Goal: Task Accomplishment & Management: Manage account settings

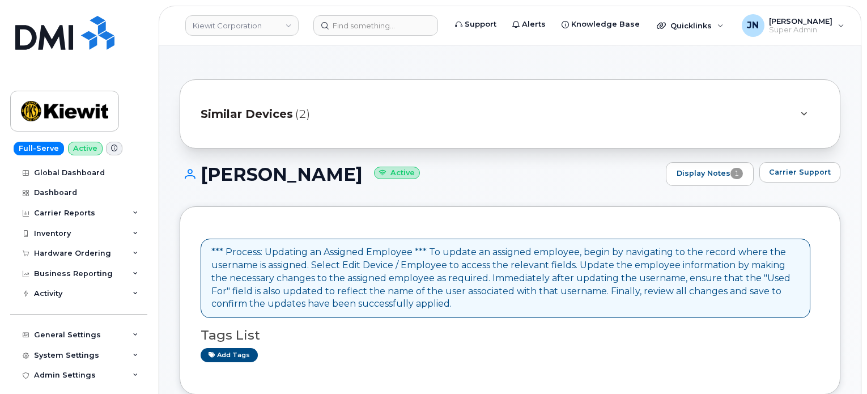
scroll to position [755, 0]
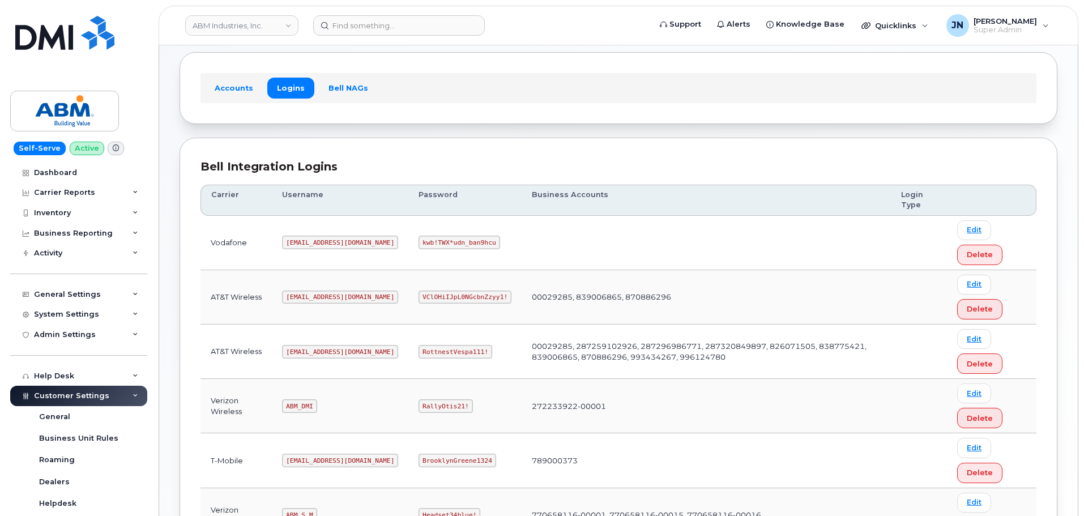
scroll to position [75, 0]
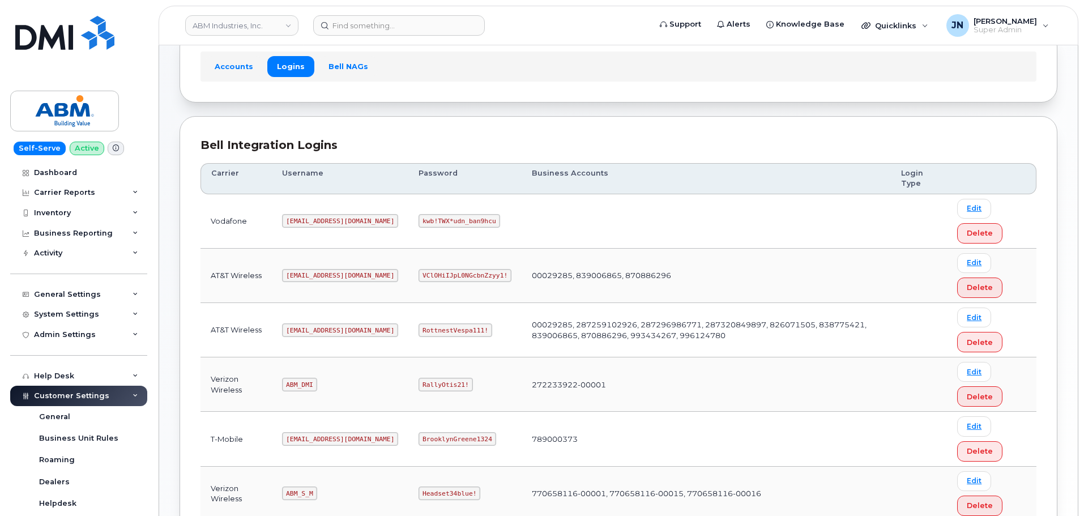
click at [311, 331] on code "abm@dminc.com" at bounding box center [340, 331] width 116 height 14
click at [312, 330] on code "abm@dminc.com" at bounding box center [340, 331] width 116 height 14
click at [314, 328] on code "abm@dminc.com" at bounding box center [340, 331] width 116 height 14
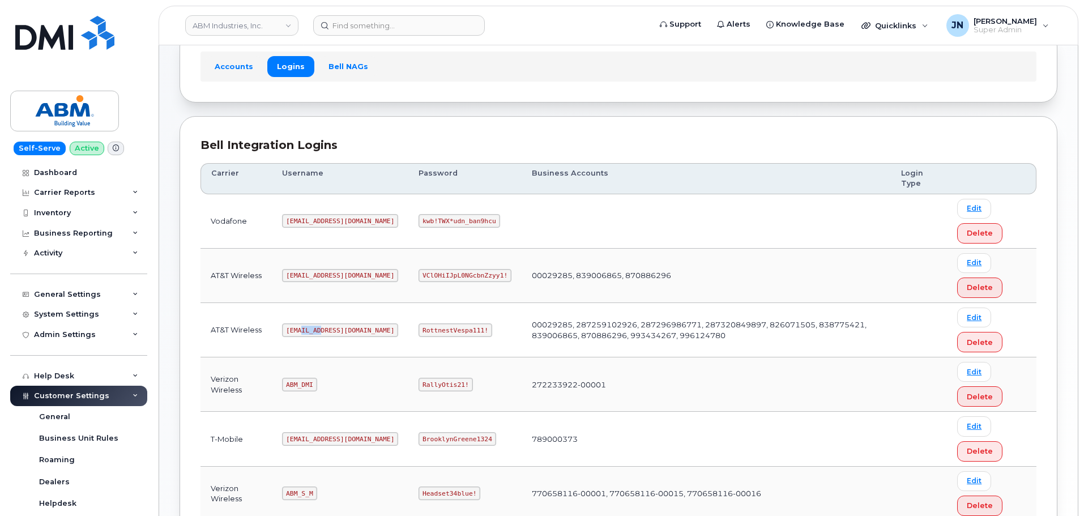
click at [314, 328] on code "abm@dminc.com" at bounding box center [340, 331] width 116 height 14
click at [315, 328] on code "abm@dminc.com" at bounding box center [340, 331] width 116 height 14
click at [419, 325] on code "RottnestVespa111!" at bounding box center [456, 331] width 74 height 14
click at [419, 329] on code "RottnestVespa111!" at bounding box center [456, 331] width 74 height 14
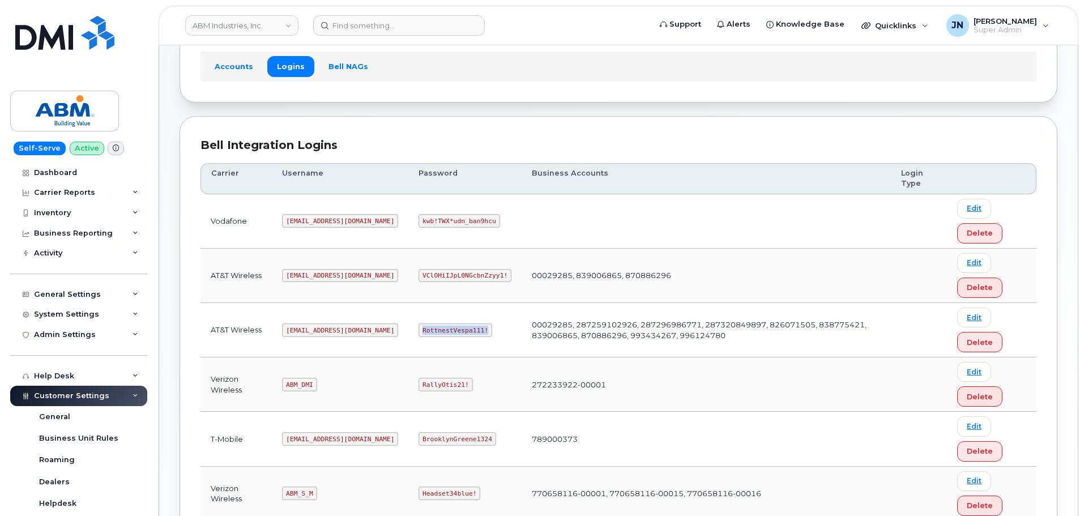
click at [419, 329] on code "RottnestVespa111!" at bounding box center [456, 331] width 74 height 14
copy code "RottnestVespa111!"
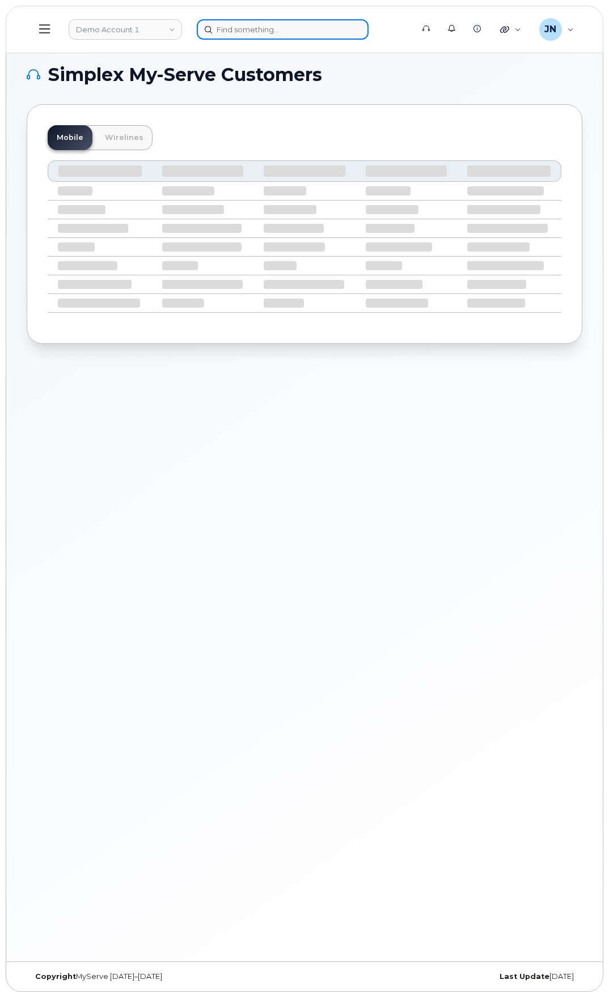
click at [247, 37] on input at bounding box center [283, 29] width 172 height 20
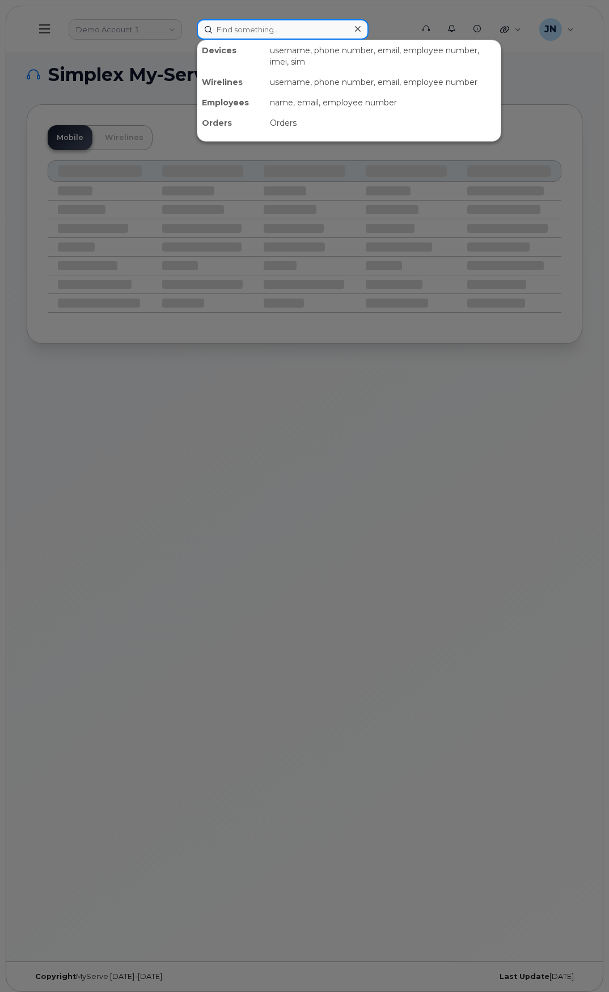
paste input "[PERSON_NAME]"
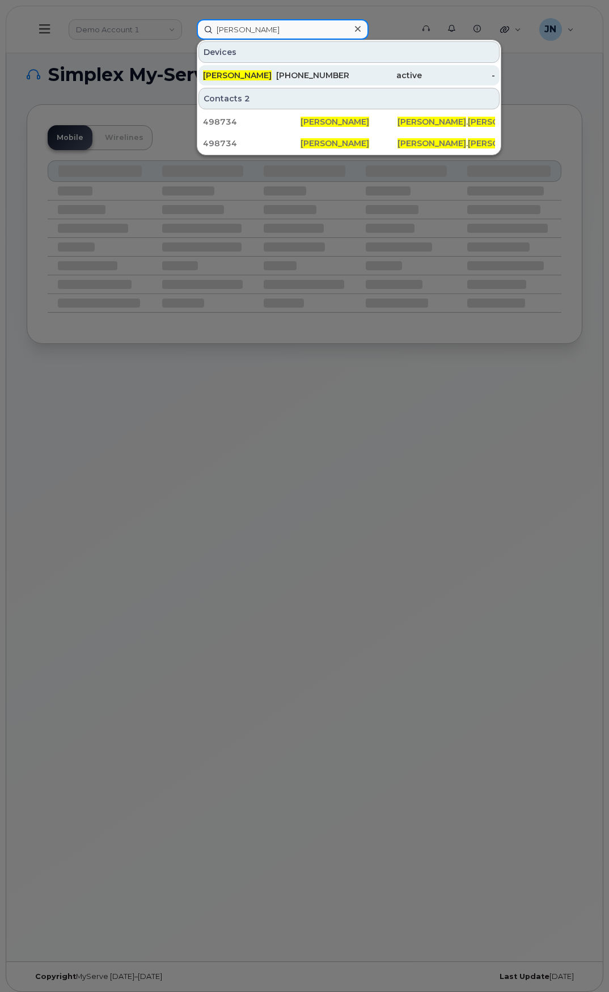
type input "[PERSON_NAME]"
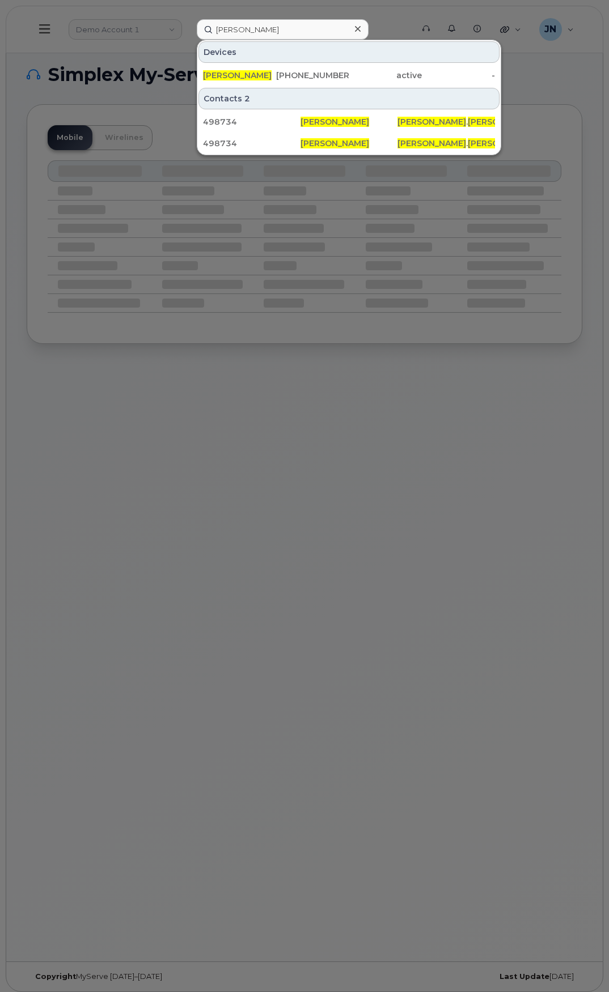
drag, startPoint x: 305, startPoint y: 72, endPoint x: 608, endPoint y: 279, distance: 367.3
click at [307, 72] on div "[PHONE_NUMBER]" at bounding box center [312, 75] width 73 height 11
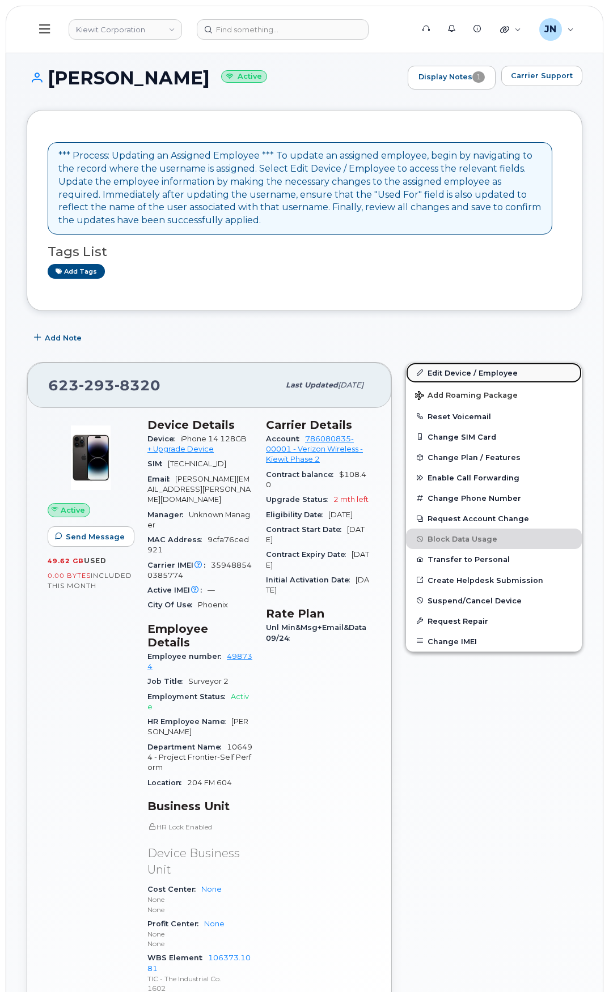
drag, startPoint x: 466, startPoint y: 372, endPoint x: 455, endPoint y: 373, distance: 10.8
click at [466, 372] on link "Edit Device / Employee" at bounding box center [494, 373] width 176 height 20
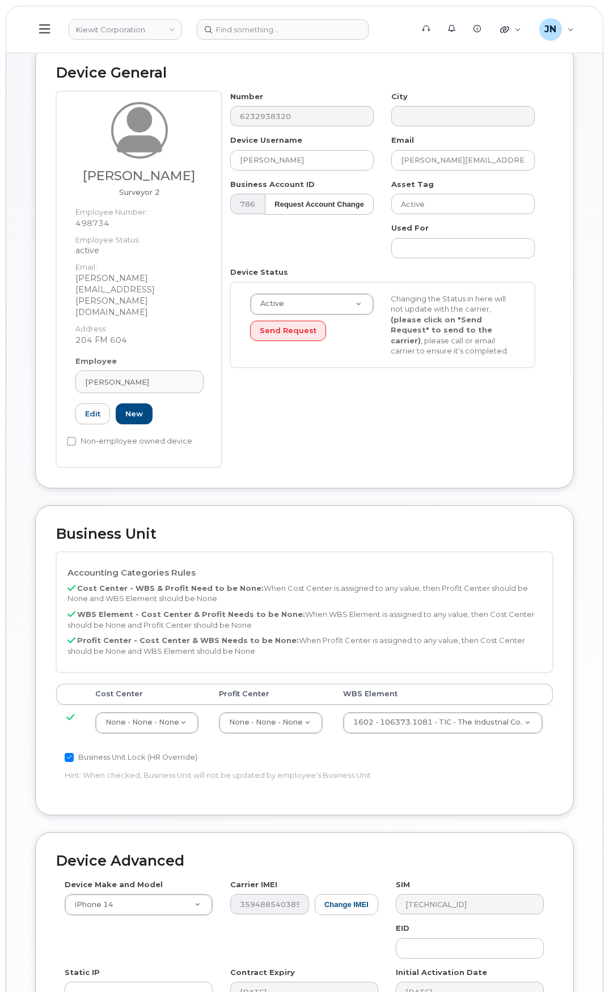
scroll to position [215, 0]
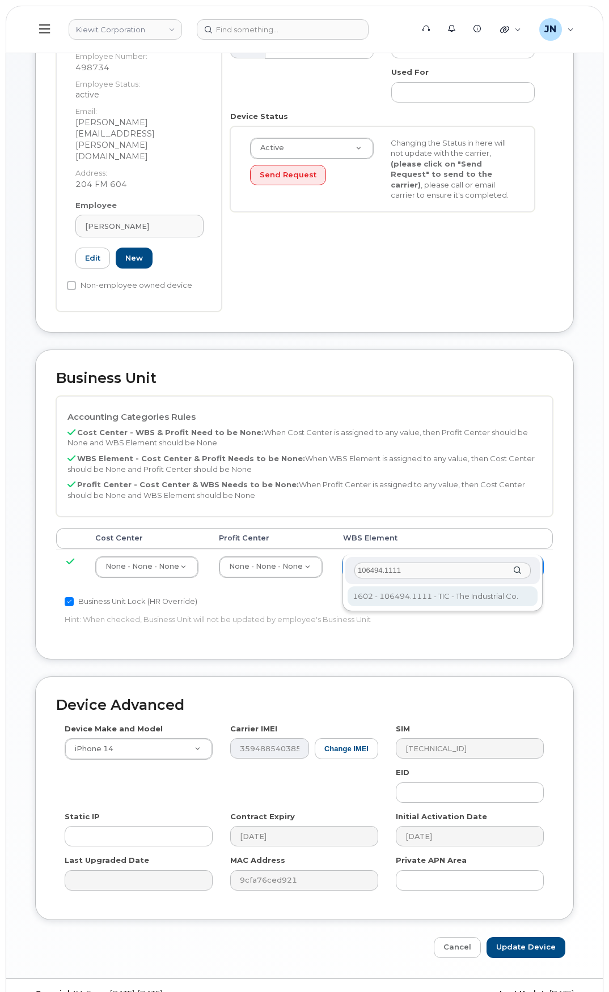
type input "106494.1111"
type input "35946483"
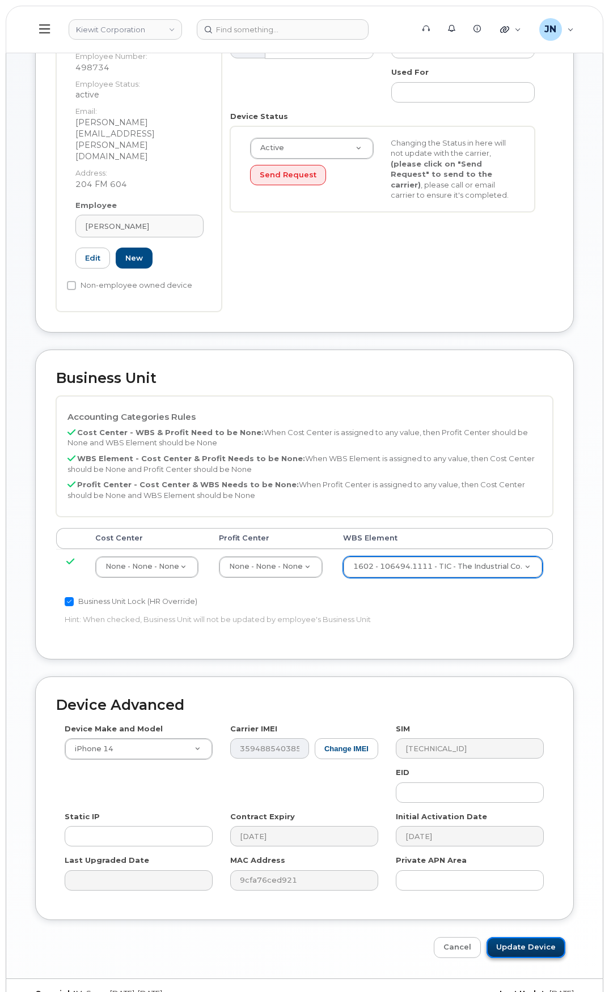
click at [536, 937] on input "Update Device" at bounding box center [525, 947] width 79 height 21
type input "Saving..."
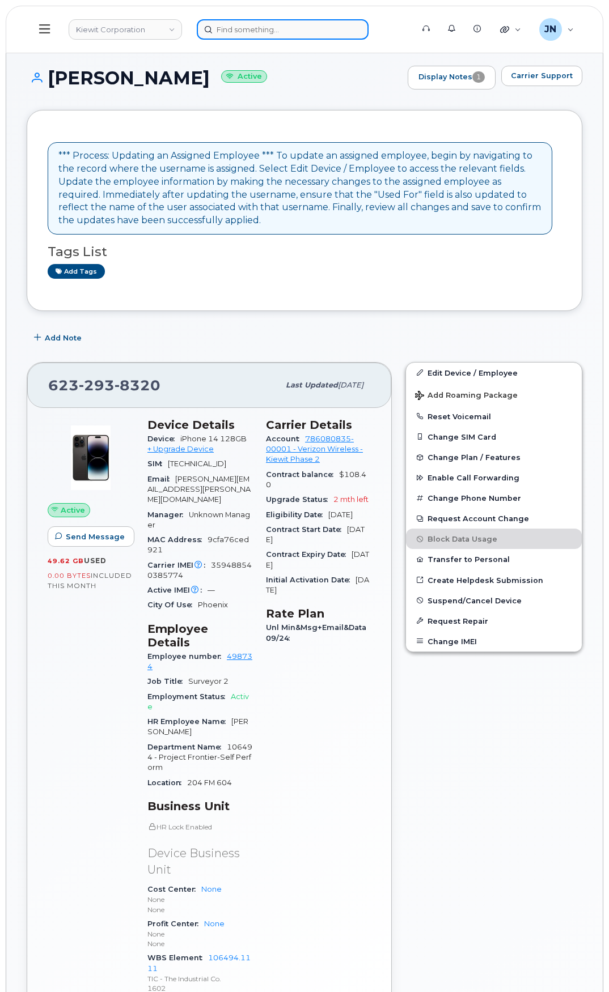
click at [303, 32] on input at bounding box center [283, 29] width 172 height 20
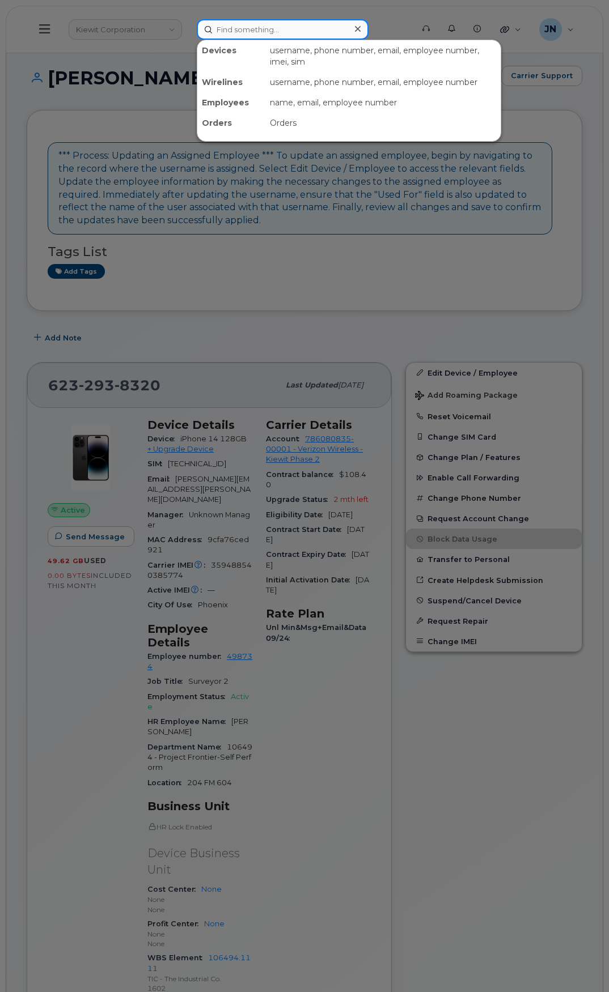
paste input "[PERSON_NAME]"
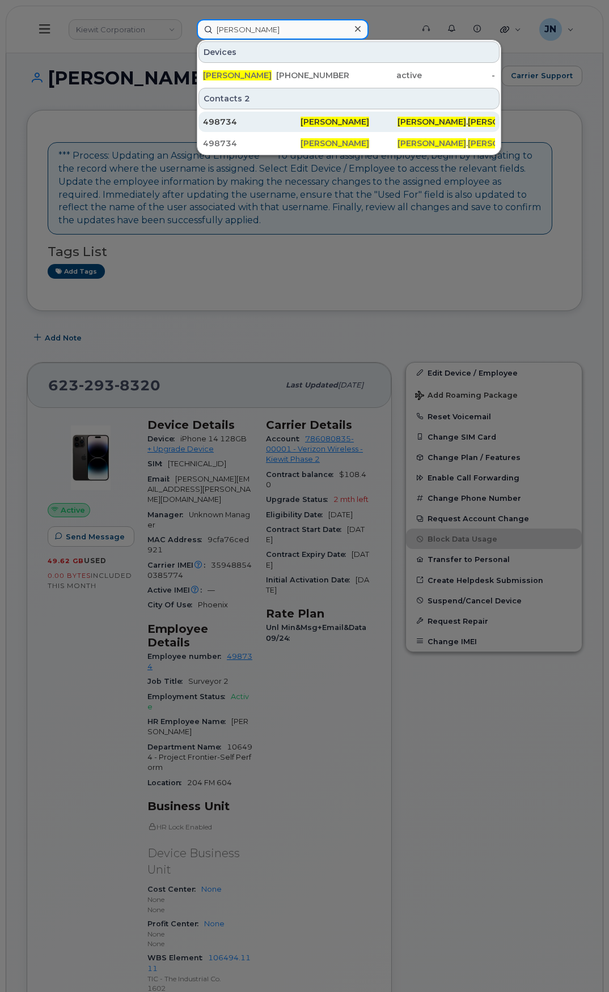
type input "[PERSON_NAME]"
click at [324, 121] on span "[PERSON_NAME]" at bounding box center [334, 122] width 69 height 10
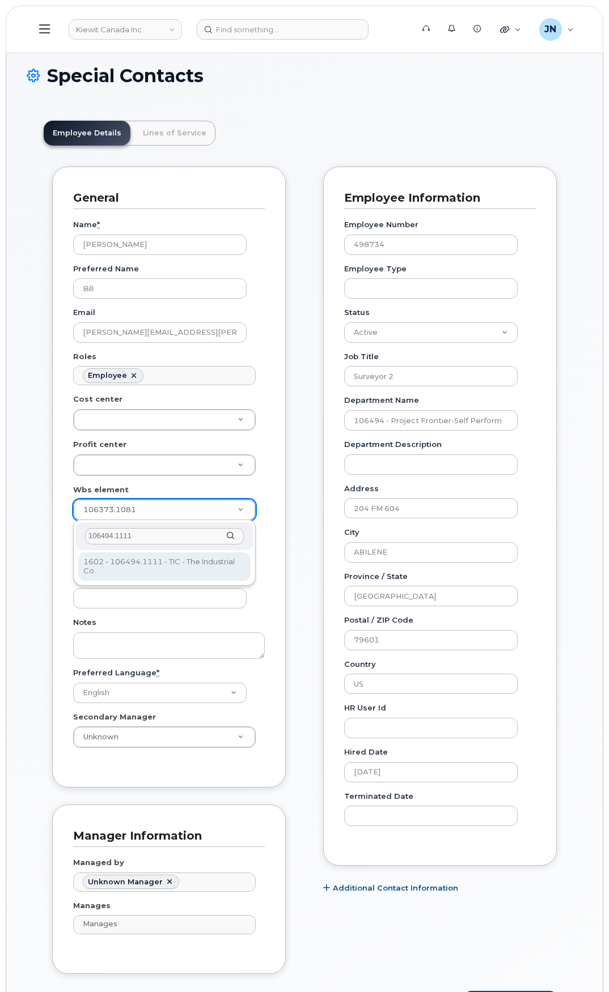
type input "106494.1111"
type input "35940632"
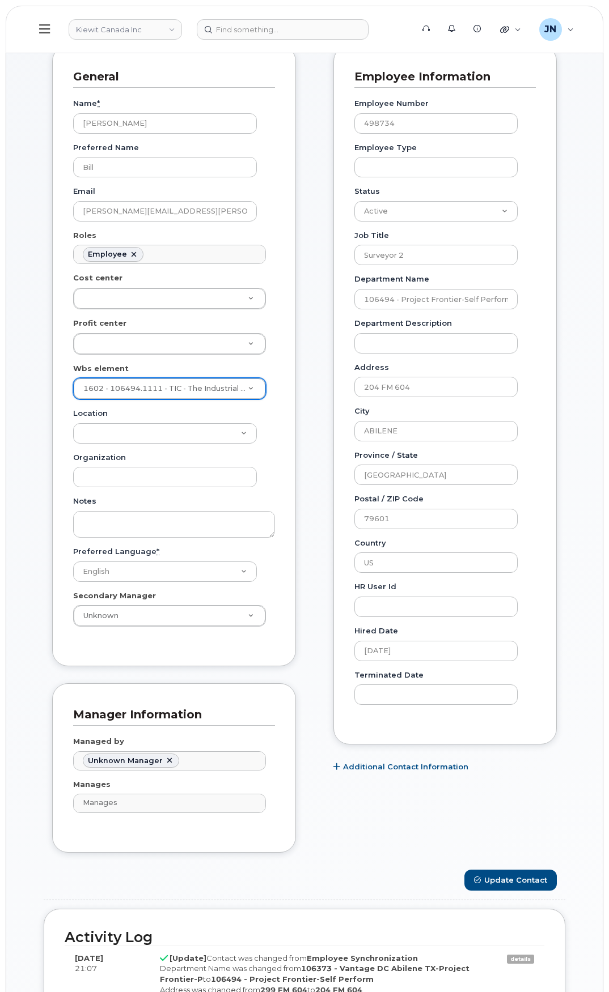
scroll to position [453, 0]
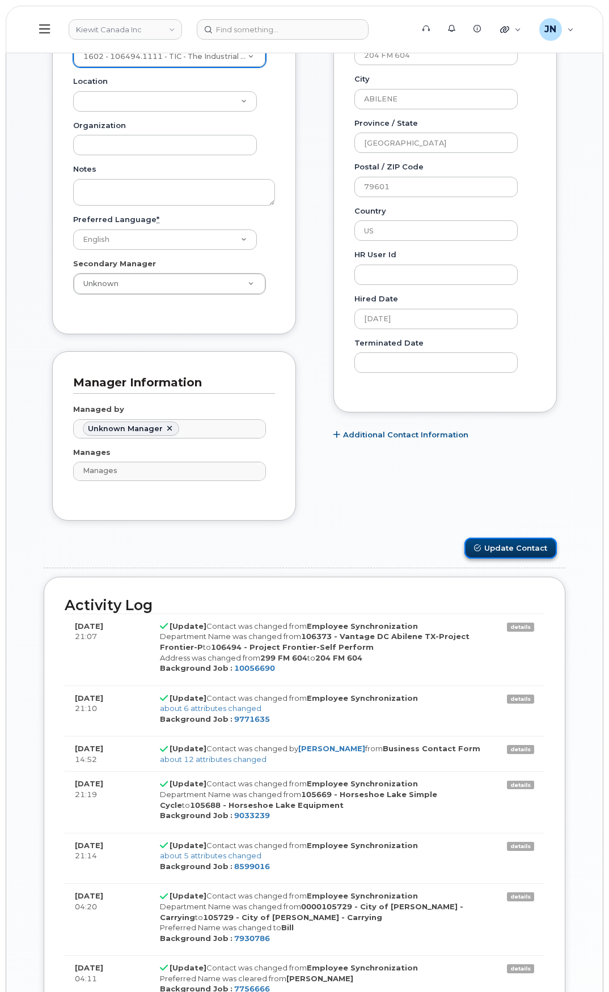
click at [505, 548] on button "Update Contact" at bounding box center [510, 548] width 92 height 21
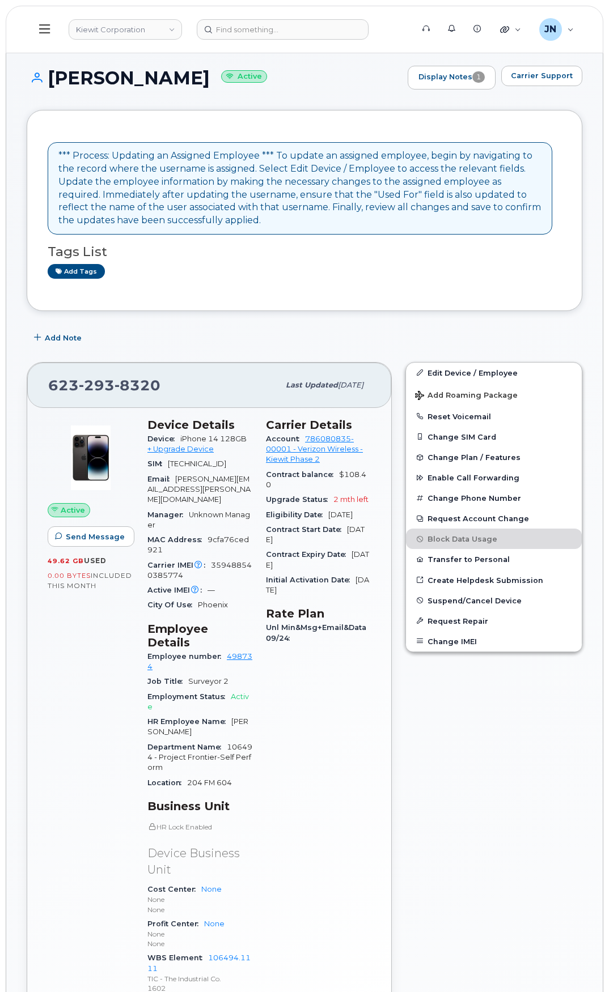
copy h1 "[PERSON_NAME]"
drag, startPoint x: 75, startPoint y: 75, endPoint x: 198, endPoint y: 79, distance: 123.0
click at [198, 79] on h1 "William Fortney Active" at bounding box center [214, 78] width 375 height 20
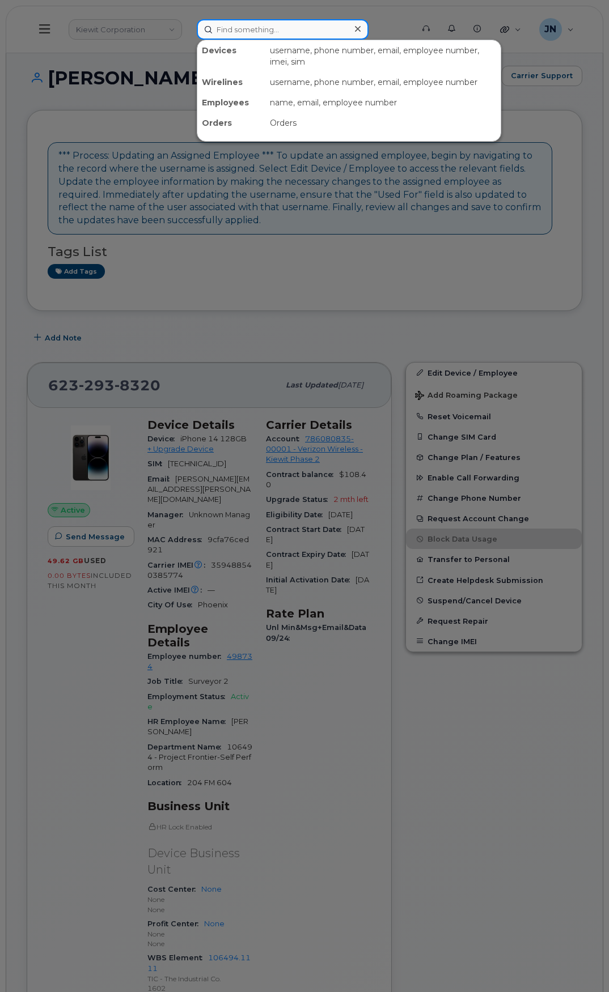
click at [245, 33] on input at bounding box center [283, 29] width 172 height 20
paste input "[PERSON_NAME]"
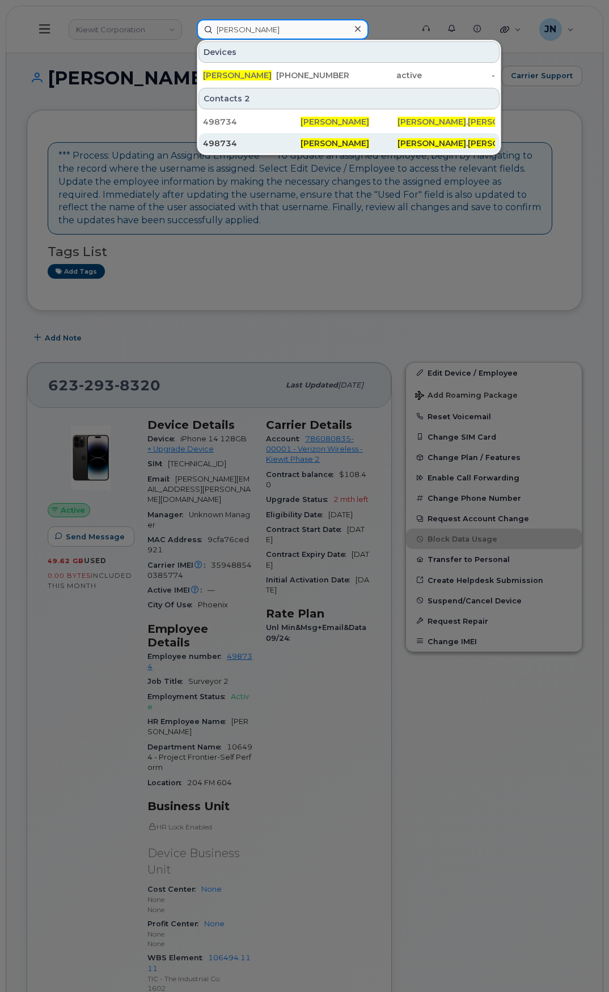
type input "William Fortney"
click at [314, 141] on span "William Fortney" at bounding box center [334, 143] width 69 height 10
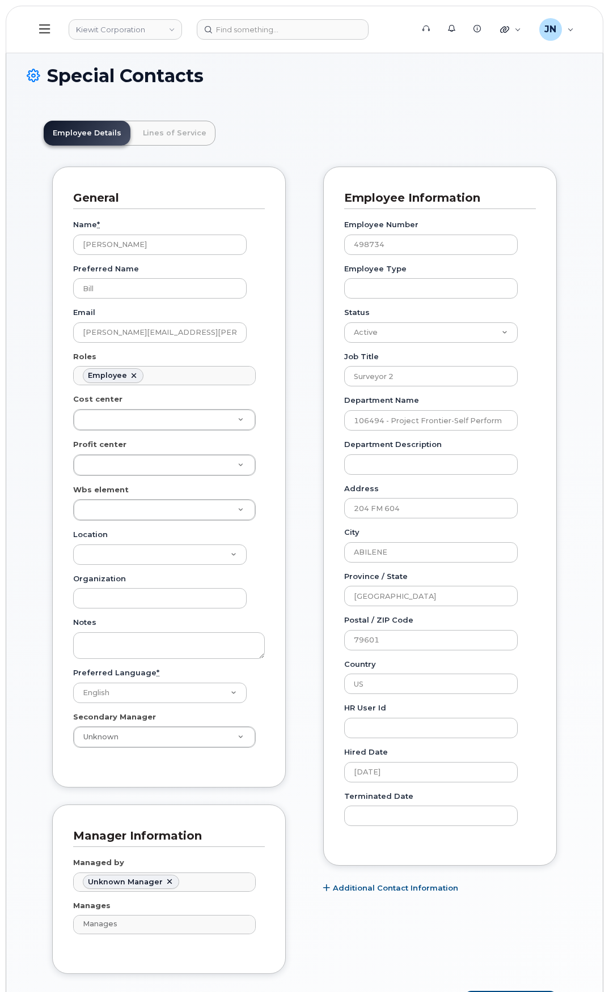
scroll to position [33, 0]
paste input "106494.1111"
type input "106494.1111"
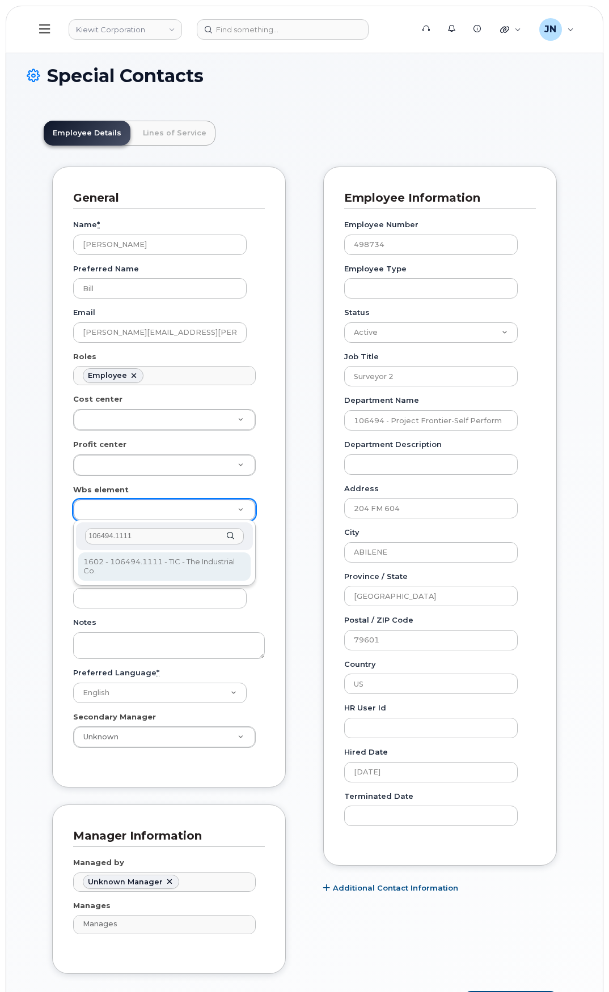
type input "106494.1111"
type input "35946483"
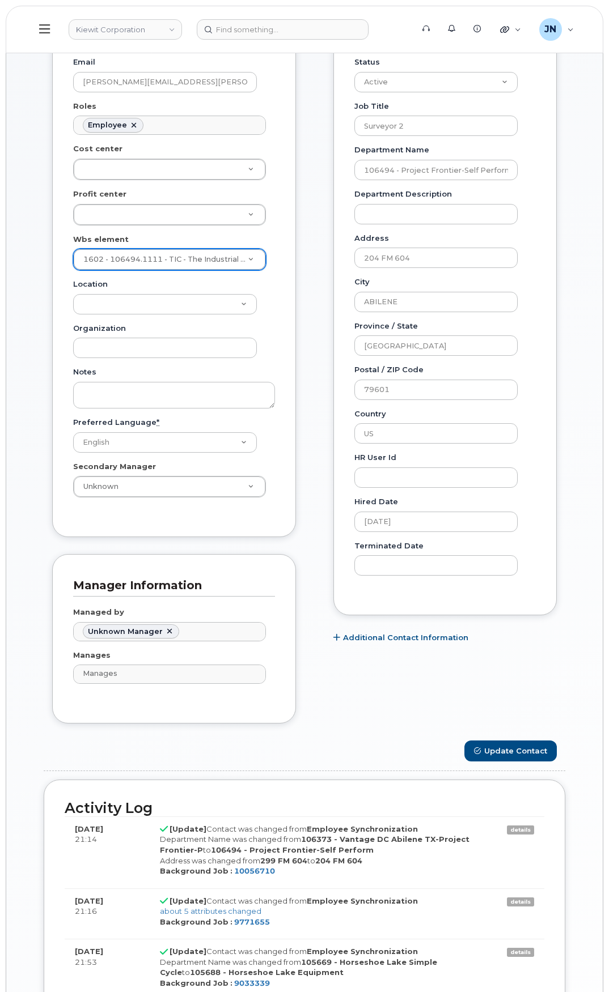
scroll to position [453, 0]
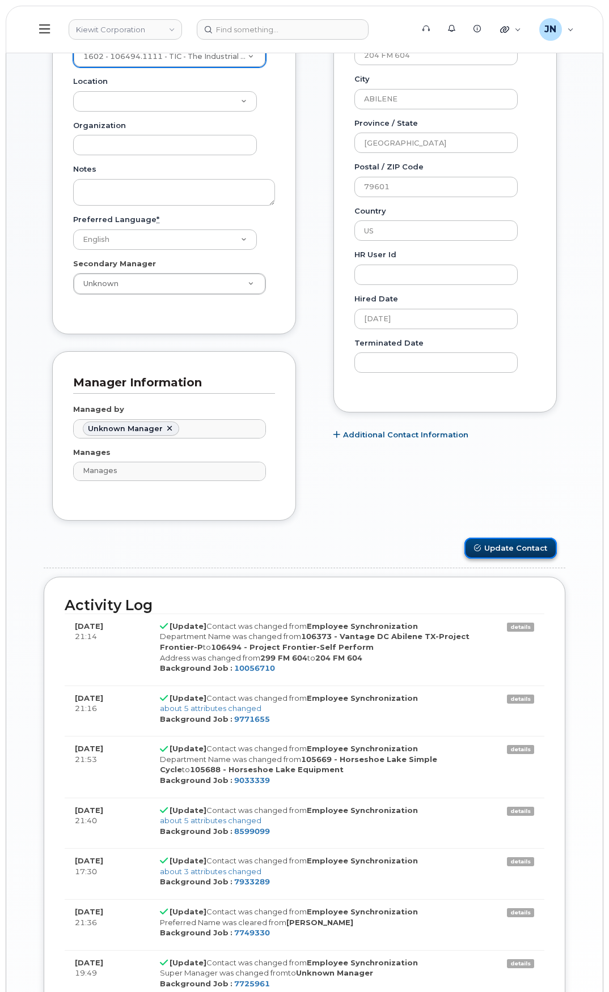
click at [498, 543] on button "Update Contact" at bounding box center [510, 548] width 92 height 21
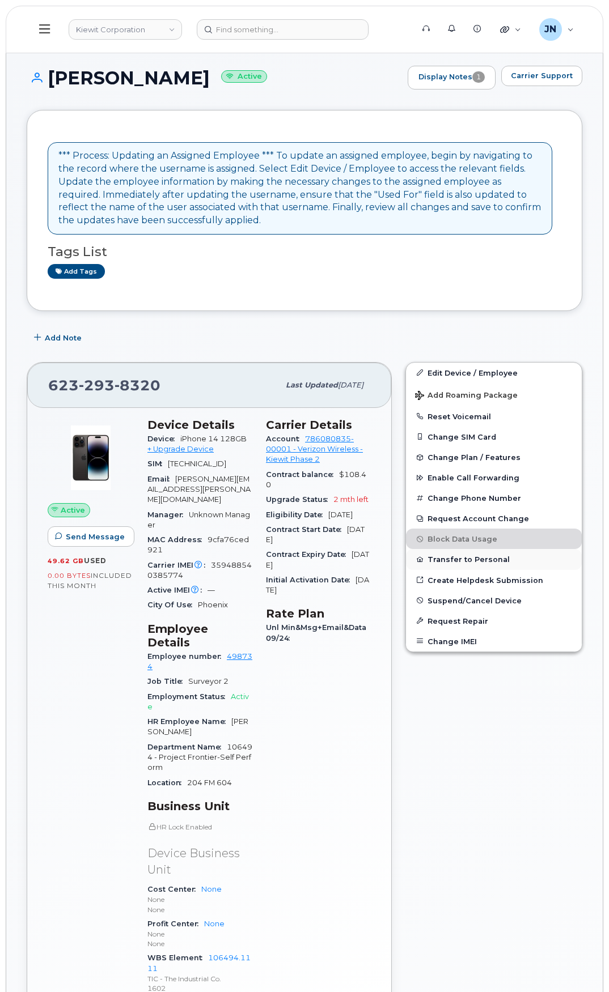
scroll to position [75, 0]
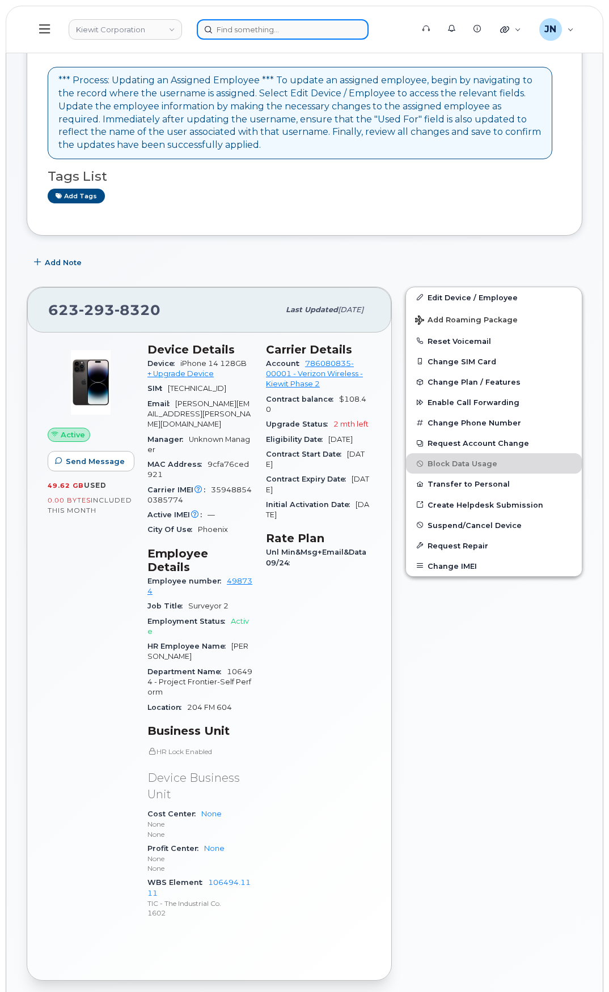
click at [235, 30] on input at bounding box center [283, 29] width 172 height 20
paste input "Forest Wright"
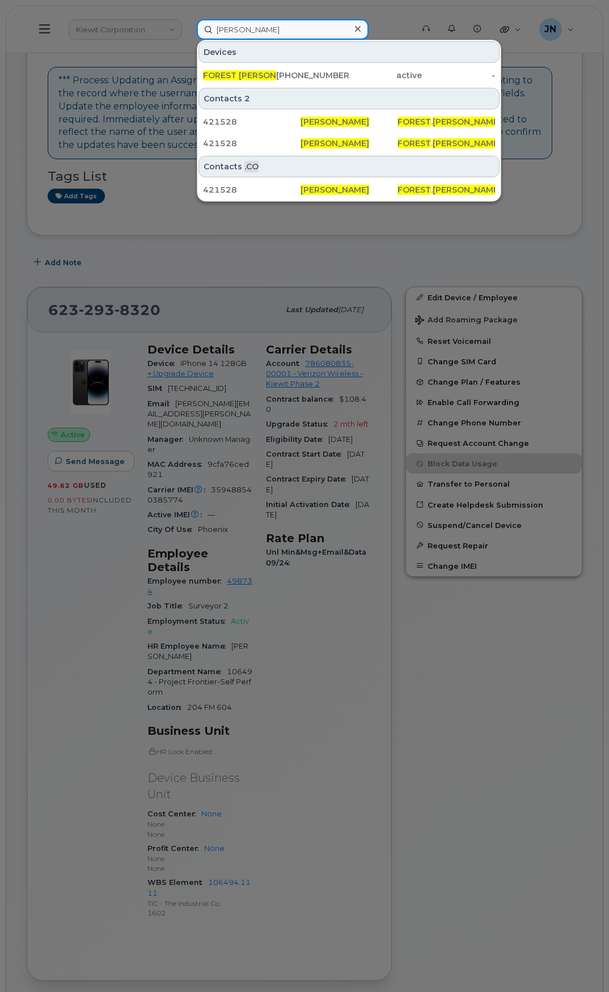
type input "Forest Wright"
click at [284, 65] on div "FOREST WRIGHT 240-285-7498 active -" at bounding box center [348, 75] width 303 height 23
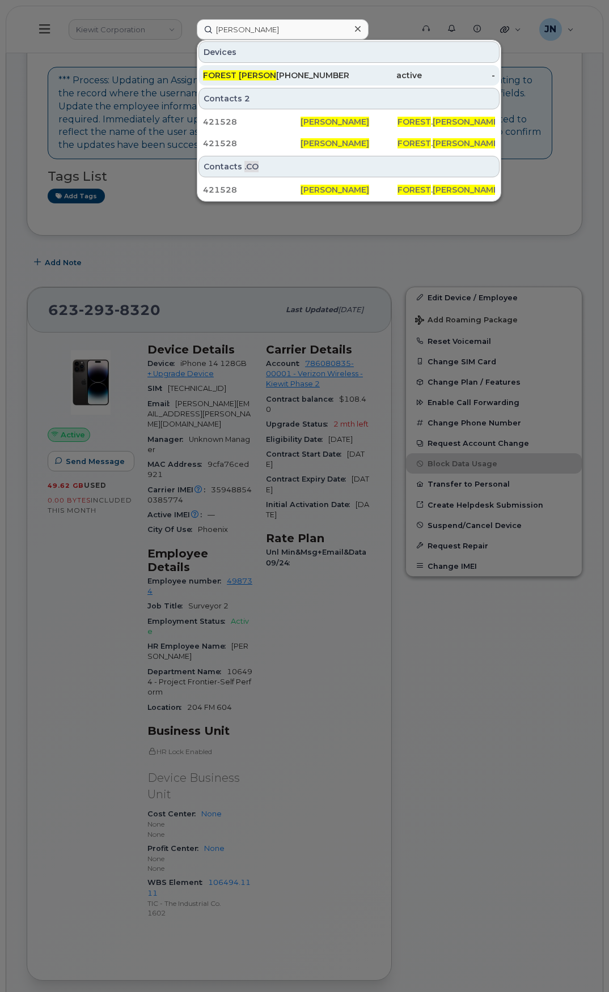
click at [289, 74] on div "240-285-7498" at bounding box center [312, 75] width 73 height 11
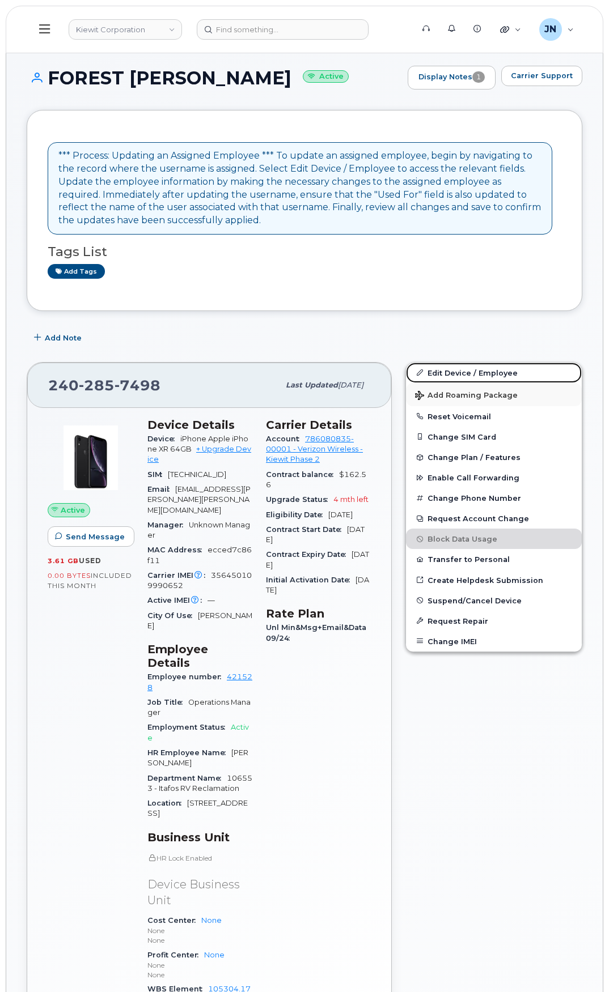
drag, startPoint x: 454, startPoint y: 373, endPoint x: 451, endPoint y: 384, distance: 11.7
click at [454, 373] on link "Edit Device / Employee" at bounding box center [494, 373] width 176 height 20
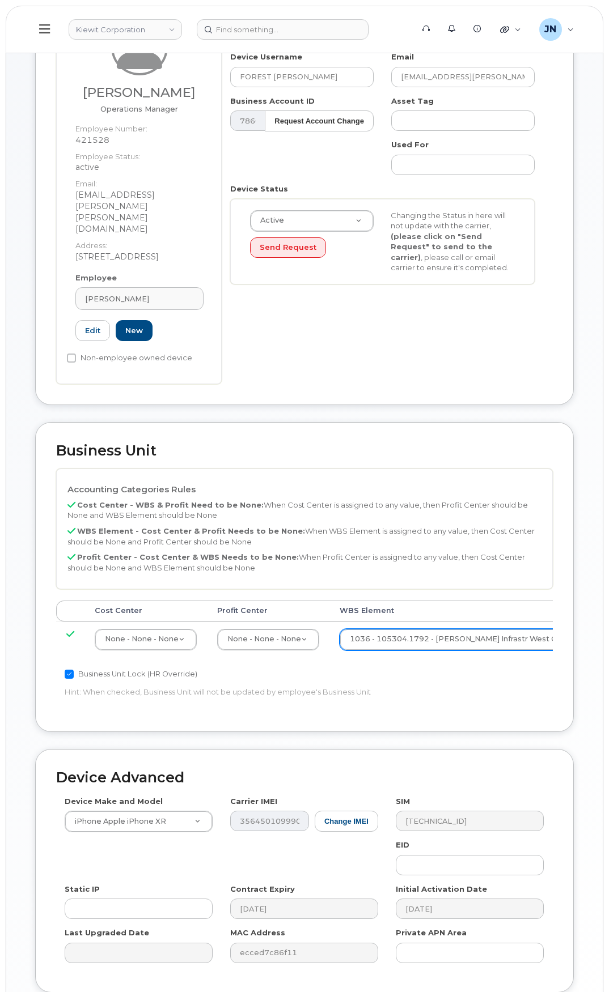
scroll to position [151, 0]
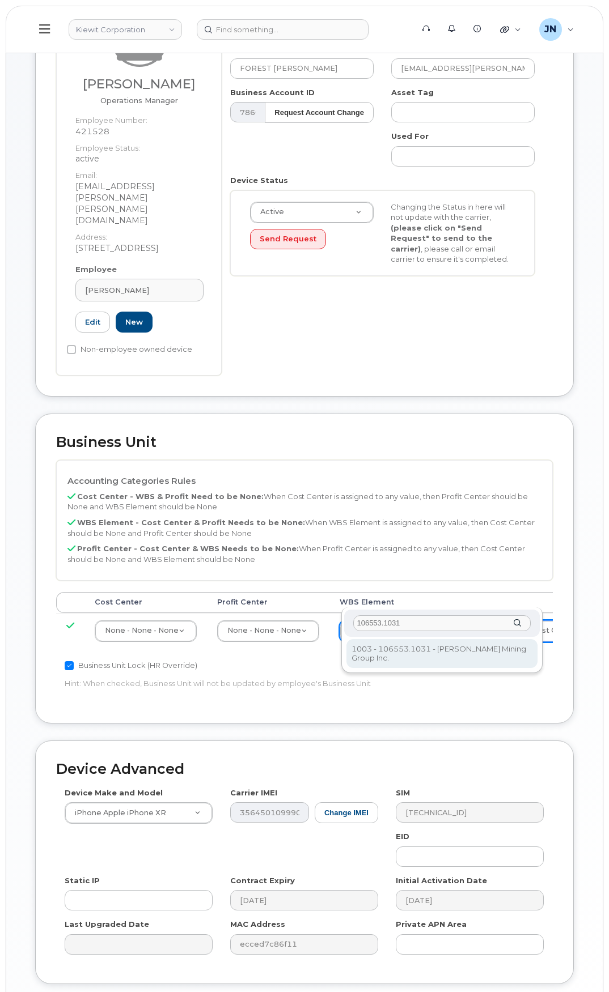
type input "106553.1031"
type input "36143249"
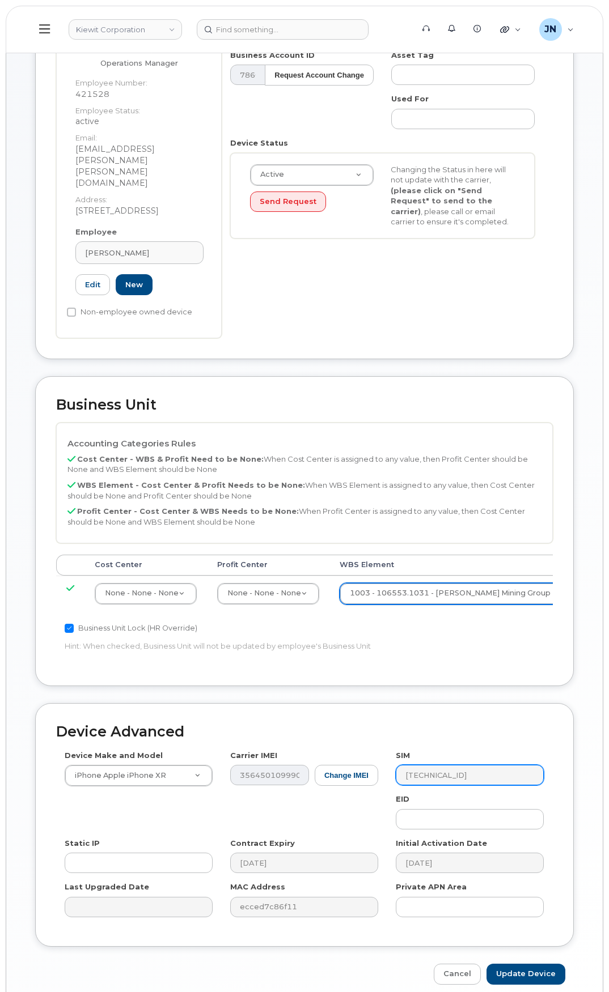
scroll to position [207, 0]
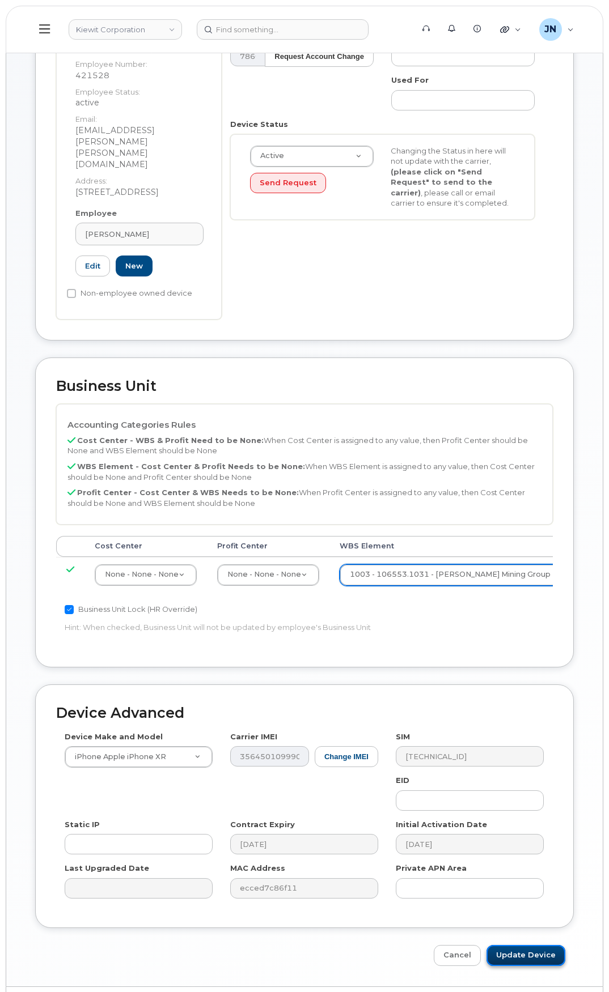
click at [538, 945] on input "Update Device" at bounding box center [525, 955] width 79 height 21
type input "Saving..."
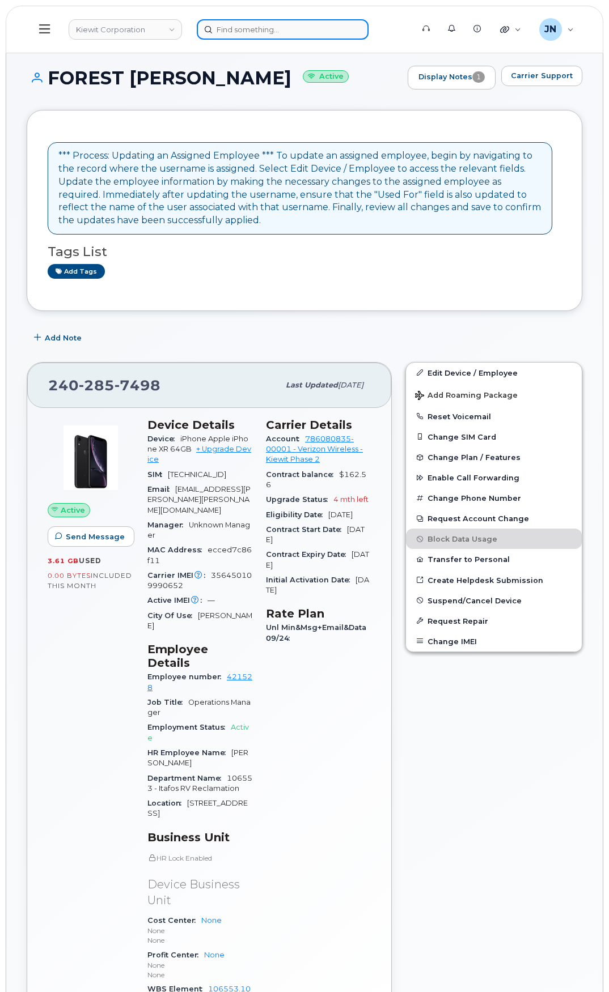
click at [272, 34] on input at bounding box center [283, 29] width 172 height 20
paste input "[PERSON_NAME]"
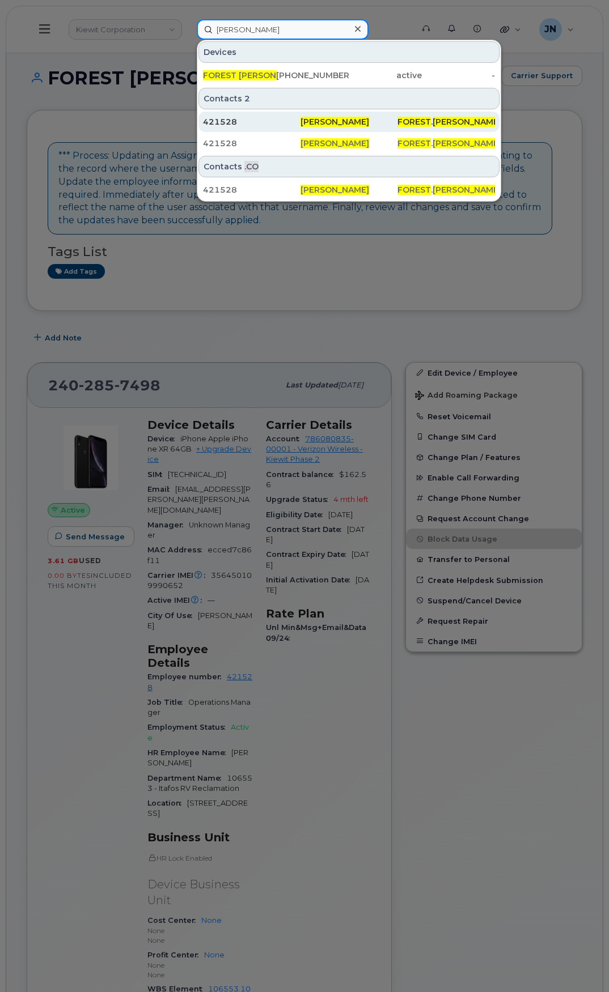
type input "[PERSON_NAME]"
click at [307, 120] on span "[PERSON_NAME]" at bounding box center [334, 122] width 69 height 10
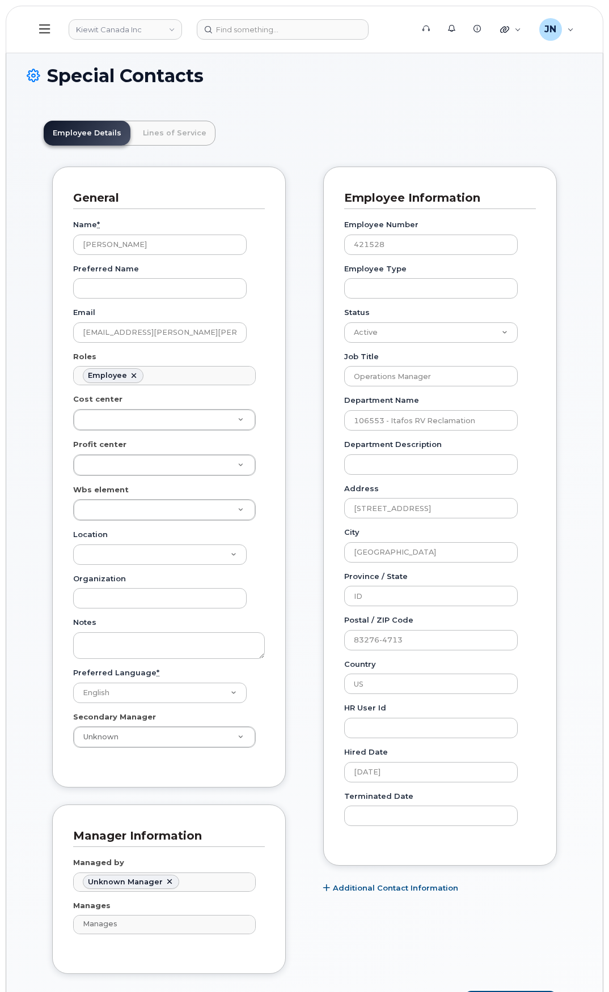
scroll to position [33, 0]
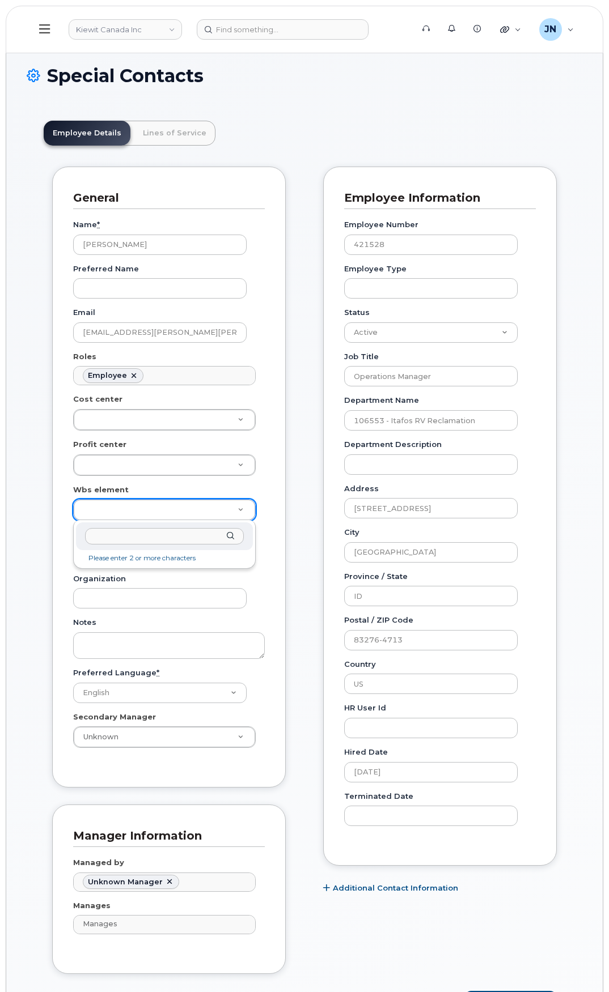
type input "106553.1031"
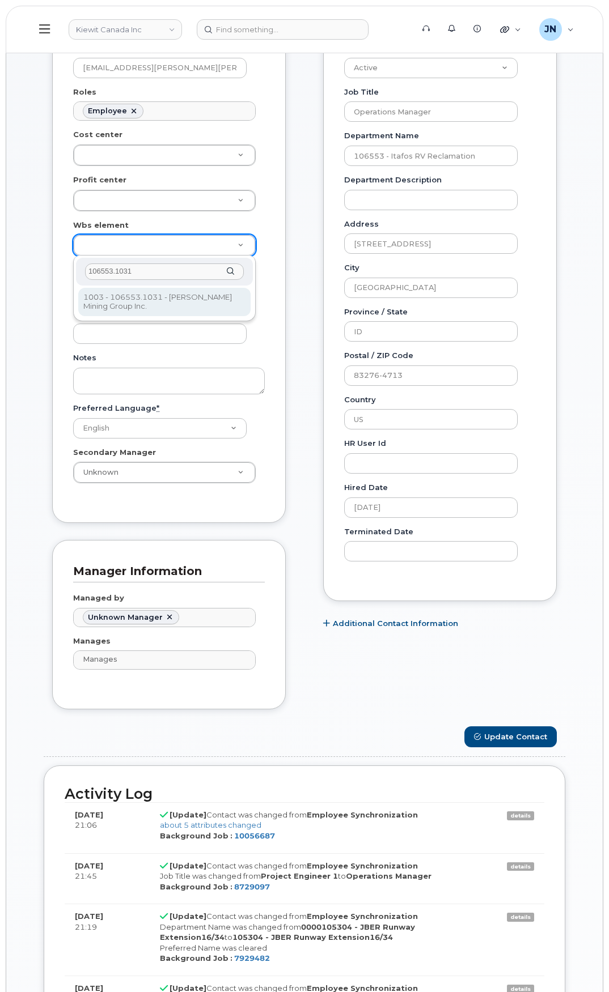
scroll to position [302, 0]
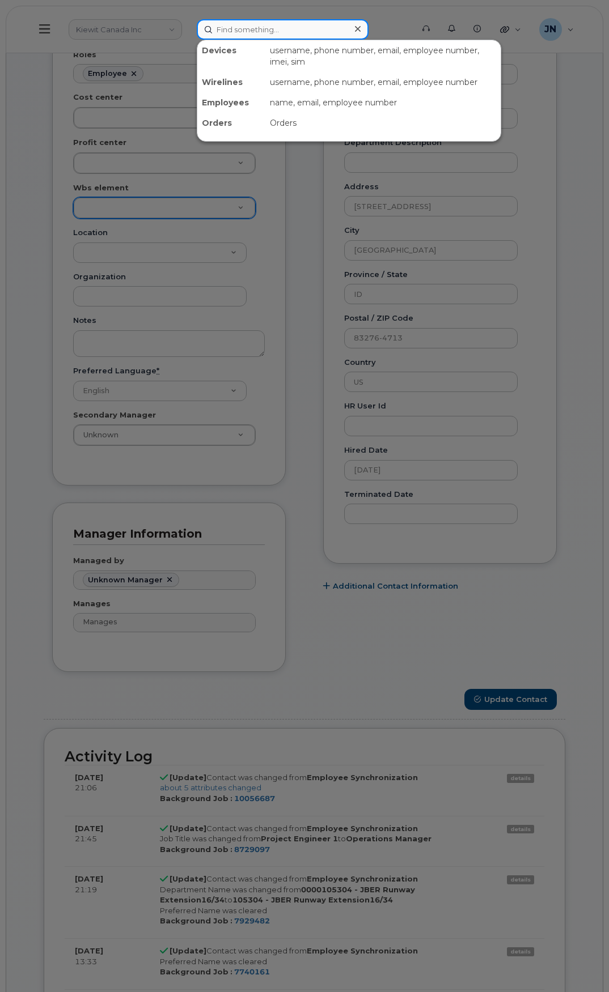
click at [273, 23] on input at bounding box center [283, 29] width 172 height 20
paste input "[PERSON_NAME]"
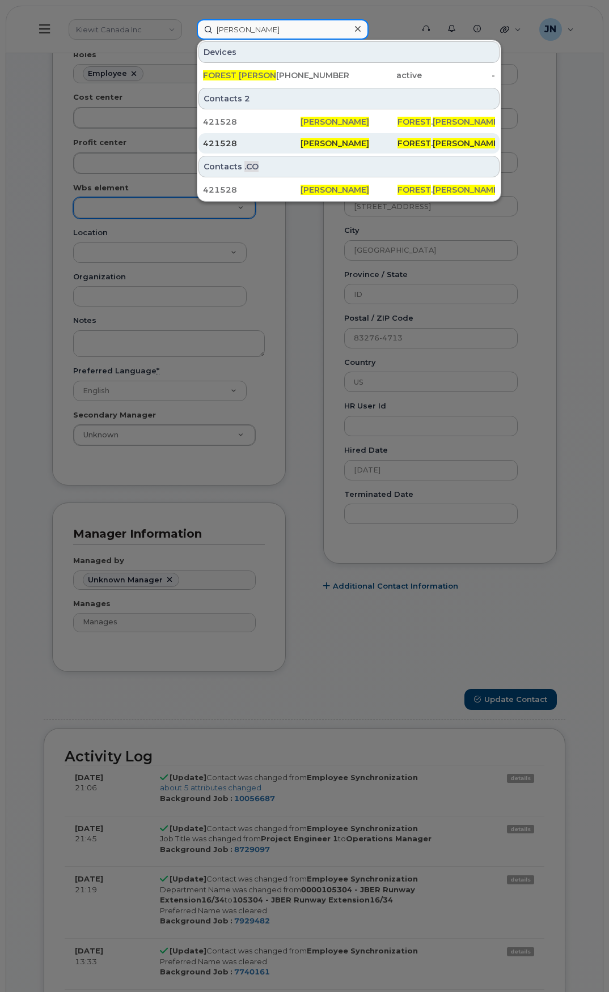
type input "[PERSON_NAME]"
click at [315, 142] on span "[PERSON_NAME]" at bounding box center [334, 143] width 69 height 10
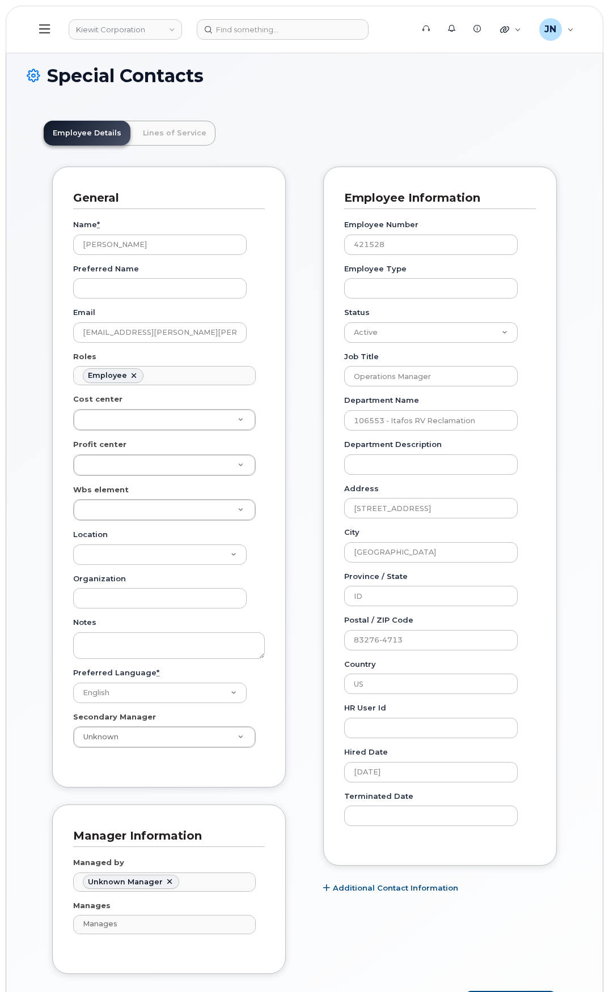
scroll to position [33, 0]
paste input "106553.1031"
type input "106553.1031"
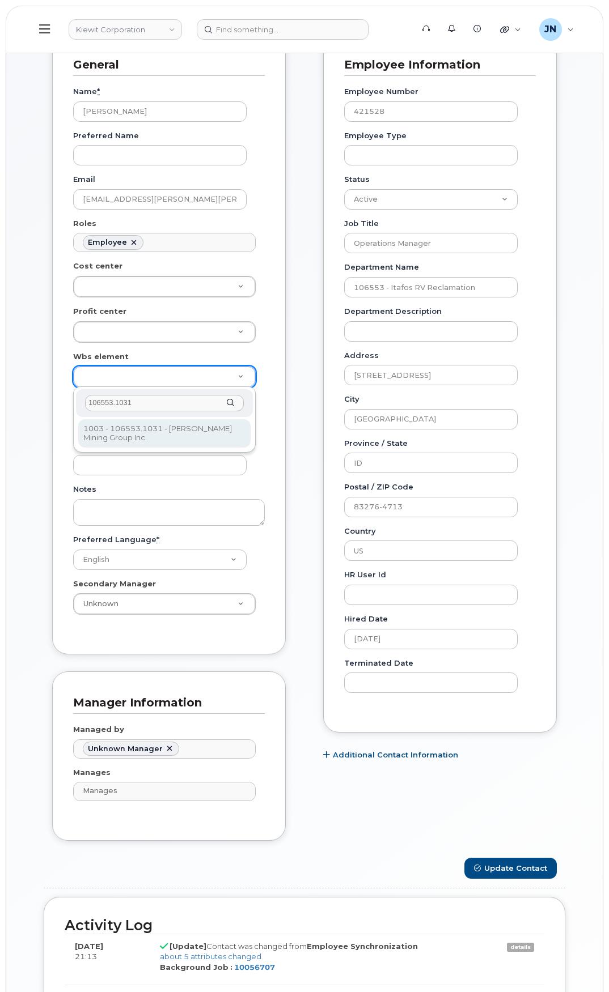
scroll to position [151, 0]
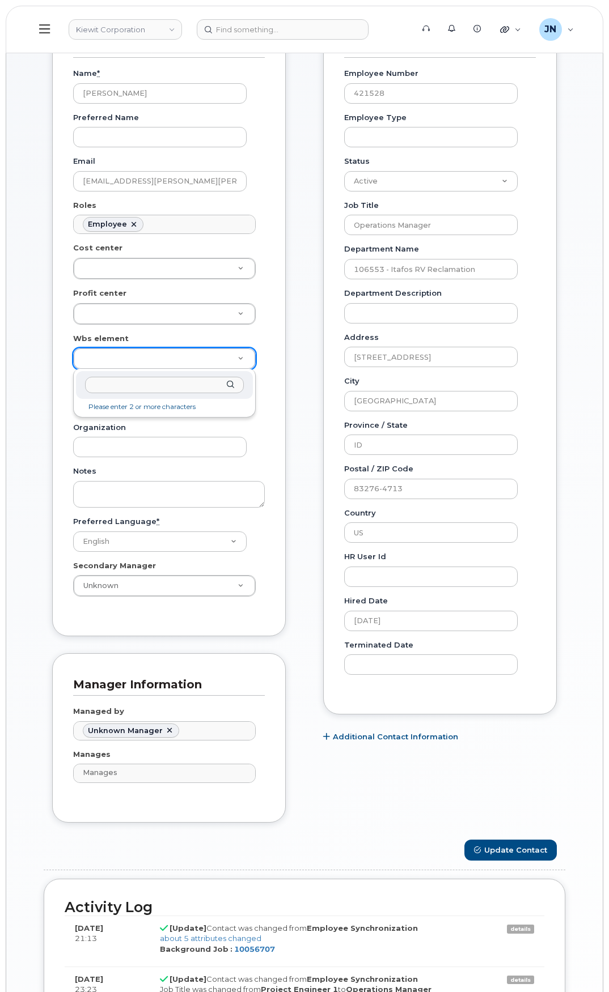
paste input "106553.1031"
type input "106553.1031"
type input "36143249"
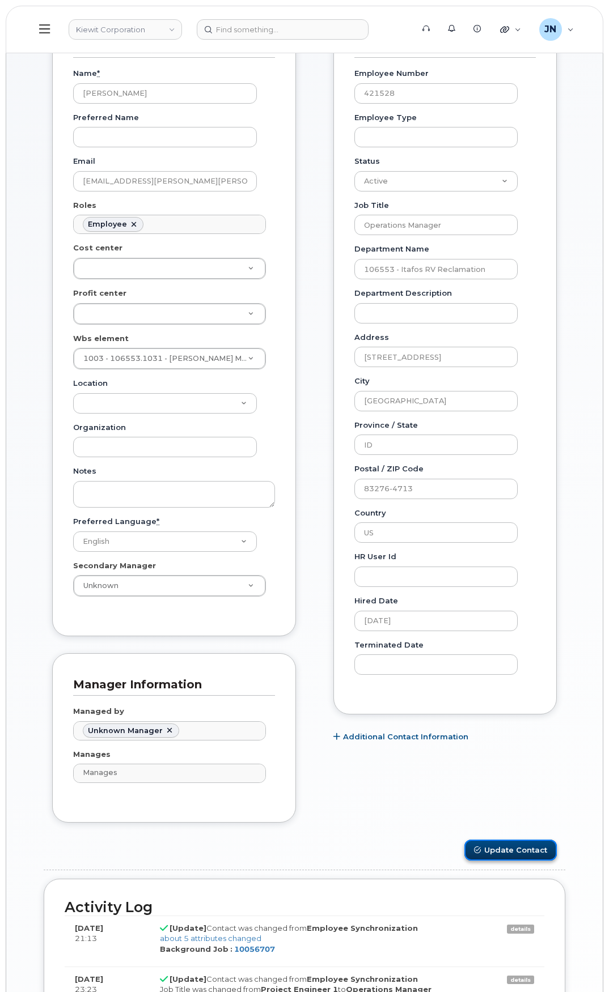
click at [540, 852] on button "Update Contact" at bounding box center [510, 850] width 92 height 21
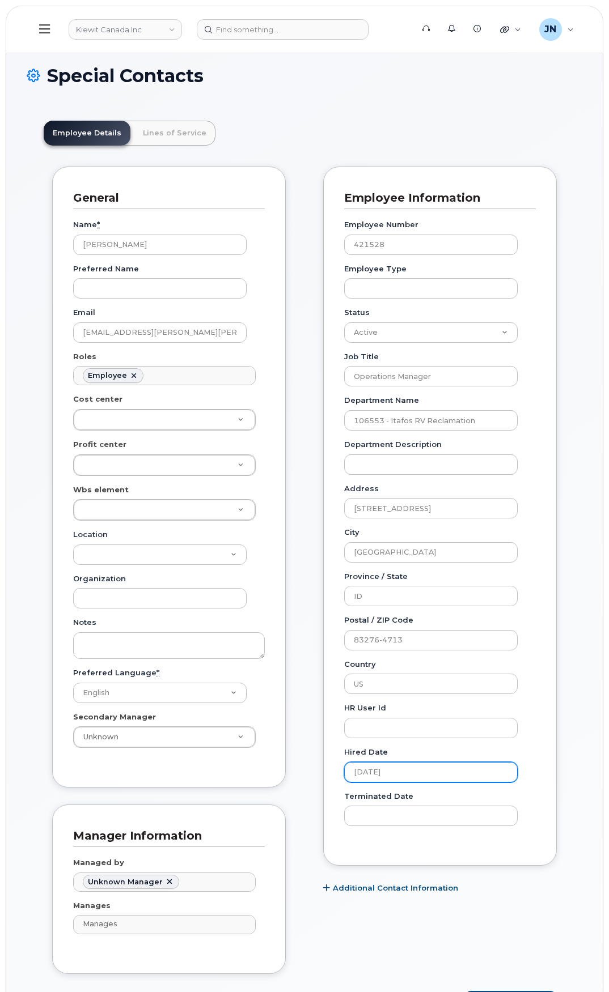
scroll to position [33, 0]
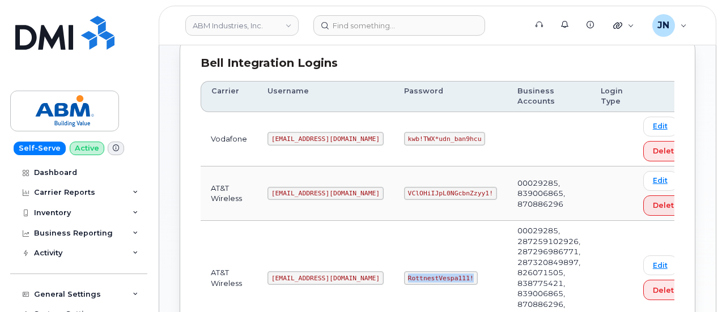
scroll to position [301, 0]
